Goal: Navigation & Orientation: Understand site structure

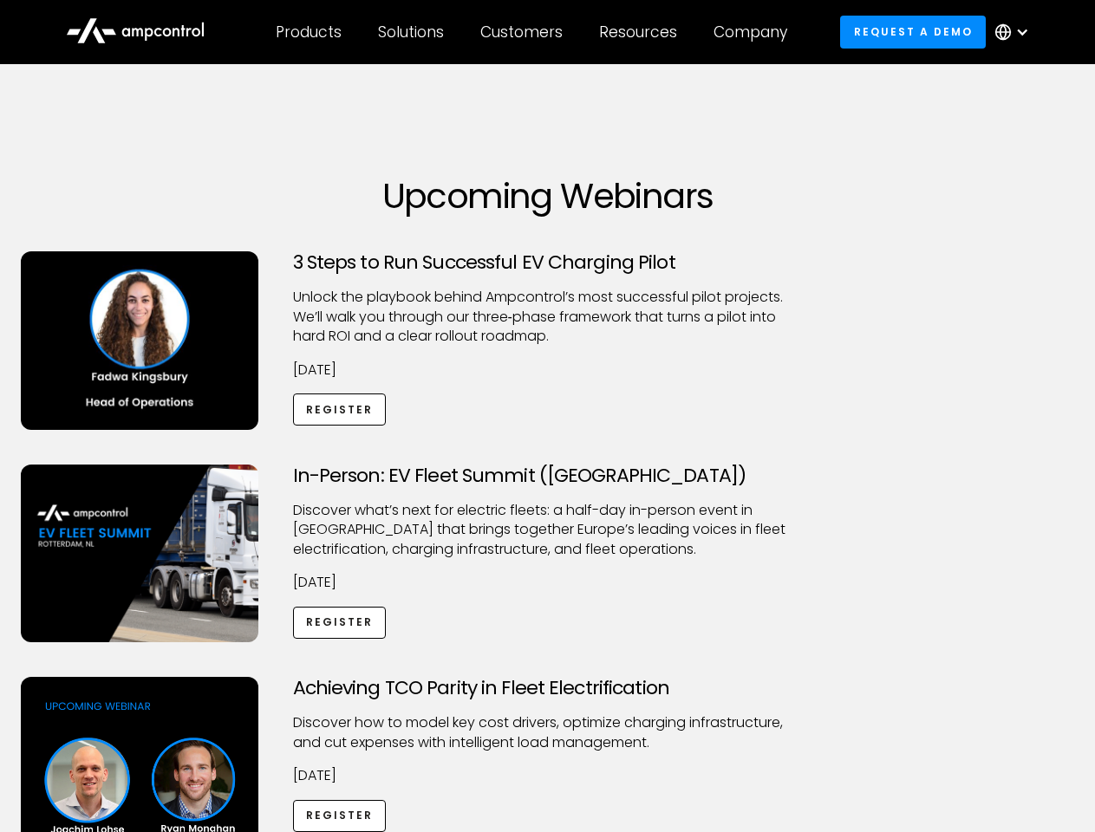
click at [533, 32] on div "Customers" at bounding box center [521, 32] width 82 height 19
click at [308, 32] on div "Products" at bounding box center [309, 32] width 66 height 19
click at [412, 32] on div "Solutions" at bounding box center [411, 32] width 66 height 19
click at [524, 32] on div "Customers" at bounding box center [521, 32] width 82 height 19
click at [641, 32] on div "Resources" at bounding box center [638, 32] width 78 height 19
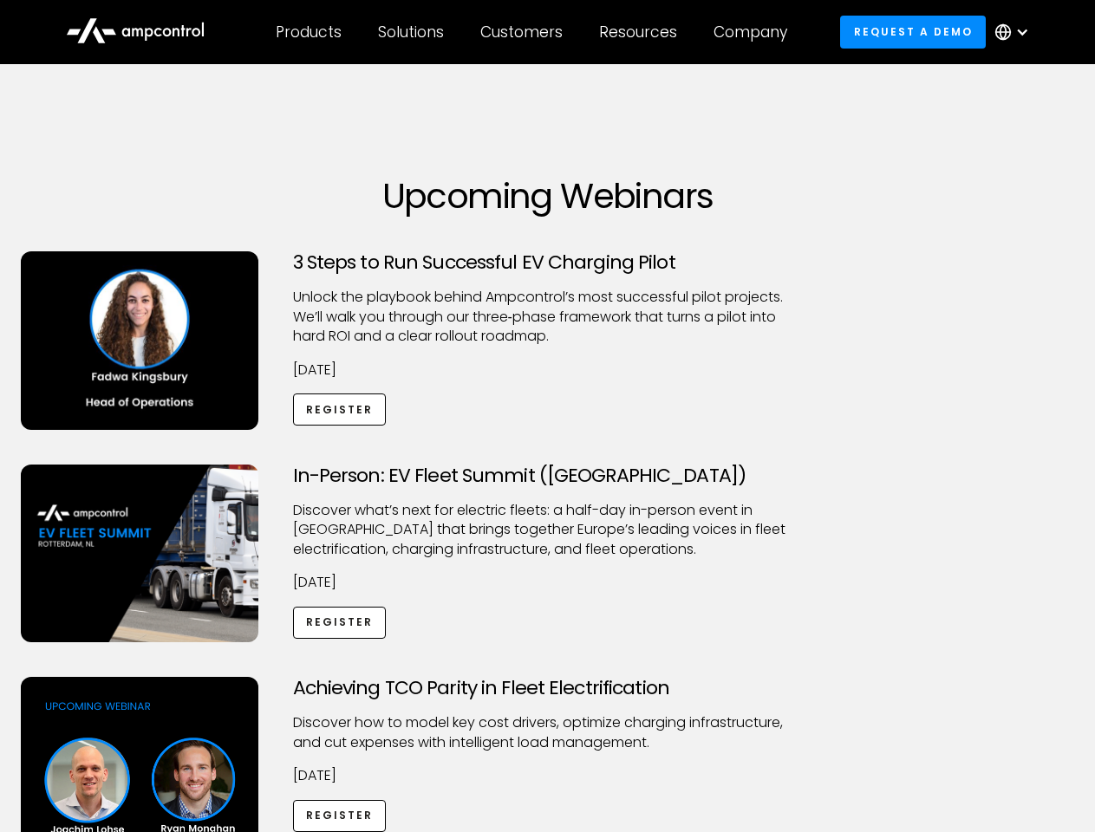
click at [756, 32] on div "Company" at bounding box center [750, 32] width 74 height 19
click at [1016, 32] on div at bounding box center [1022, 32] width 14 height 14
